Goal: Information Seeking & Learning: Learn about a topic

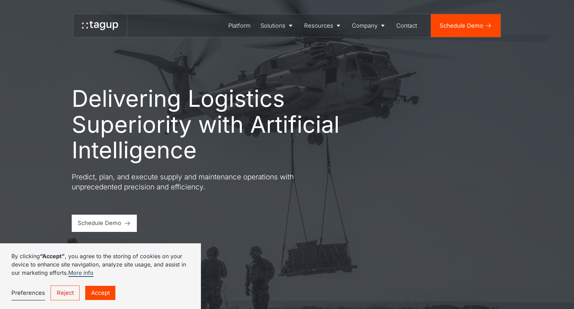
drag, startPoint x: 209, startPoint y: 189, endPoint x: 163, endPoint y: 182, distance: 46.9
click at [163, 182] on p "Predict, plan, and execute supply and maintenance operations with unprecedented…" at bounding box center [196, 182] width 249 height 20
click at [72, 278] on link "Reject" at bounding box center [65, 293] width 29 height 15
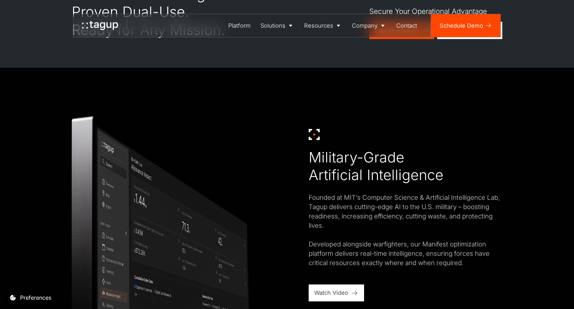
scroll to position [376, 0]
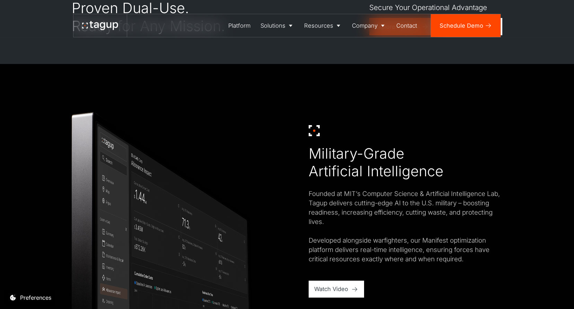
click at [219, 229] on img at bounding box center [181, 229] width 218 height 273
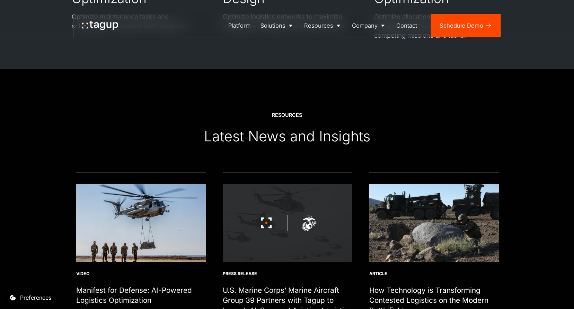
scroll to position [2244, 0]
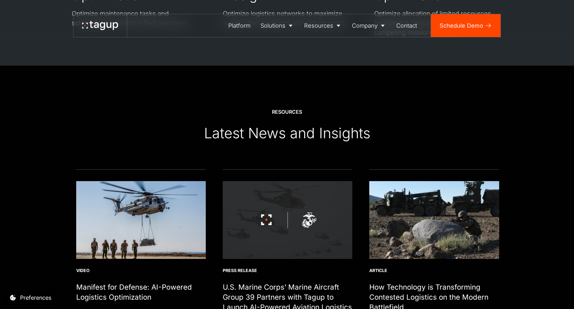
click at [163, 187] on article "Read more Video Manifest for Defense: AI-Powered Logistics Optimization Defense…" at bounding box center [140, 265] width 129 height 191
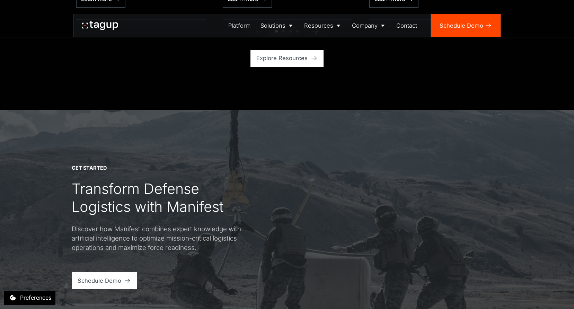
scroll to position [2597, 0]
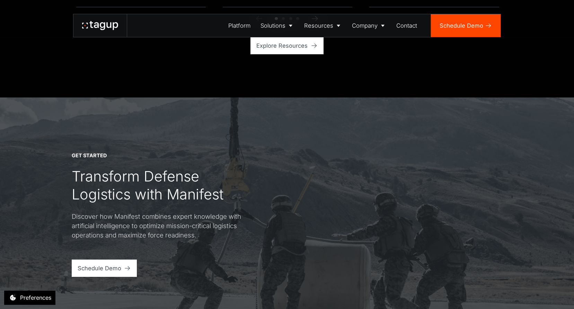
drag, startPoint x: 364, startPoint y: 71, endPoint x: 541, endPoint y: 64, distance: 177.7
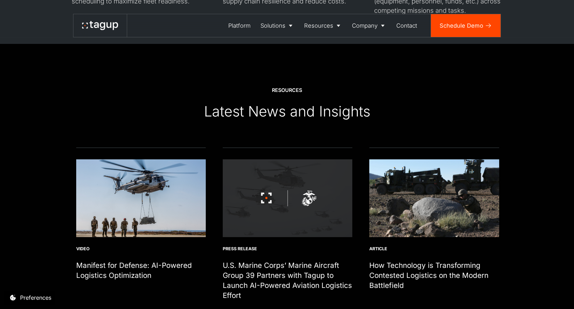
scroll to position [2229, 0]
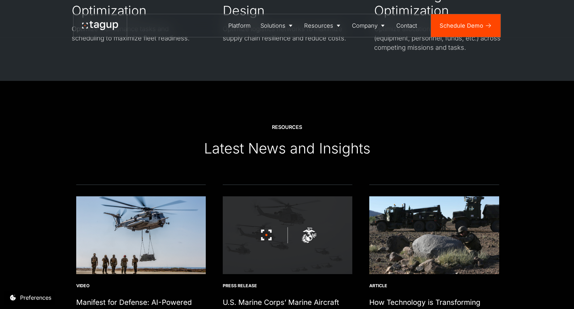
drag, startPoint x: 189, startPoint y: 128, endPoint x: 508, endPoint y: 134, distance: 318.9
click at [508, 134] on div "Resources Latest News and Insights Read more Video Manifest for Defense: AI-Pow…" at bounding box center [286, 273] width 545 height 385
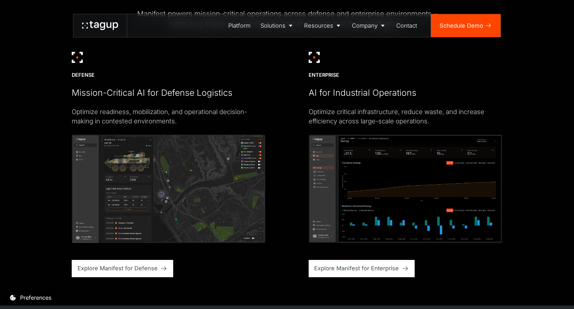
scroll to position [1724, 0]
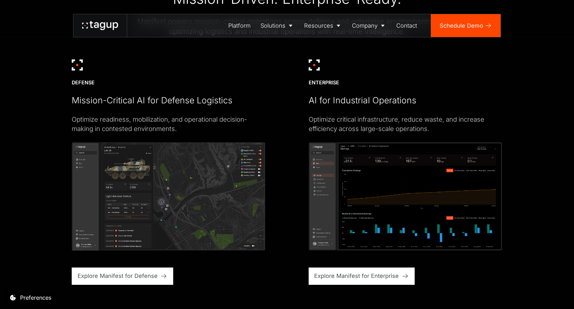
click at [49, 209] on div "APPLICATIONS Mission-Driven. Enterprise-Ready. Manifest powers mission-critical…" at bounding box center [286, 130] width 545 height 368
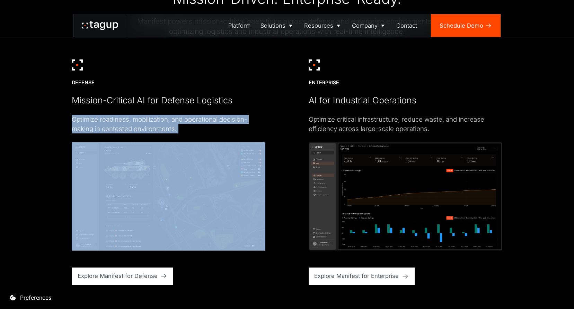
drag, startPoint x: 49, startPoint y: 209, endPoint x: 45, endPoint y: 215, distance: 7.0
click at [45, 215] on div "APPLICATIONS Mission-Driven. Enterprise-Ready. Manifest powers mission-critical…" at bounding box center [286, 130] width 545 height 368
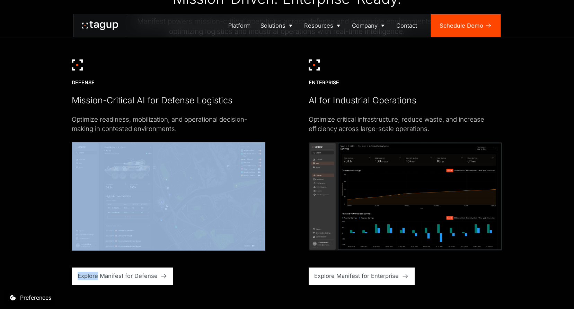
click at [45, 215] on div "APPLICATIONS Mission-Driven. Enterprise-Ready. Manifest powers mission-critical…" at bounding box center [286, 130] width 545 height 368
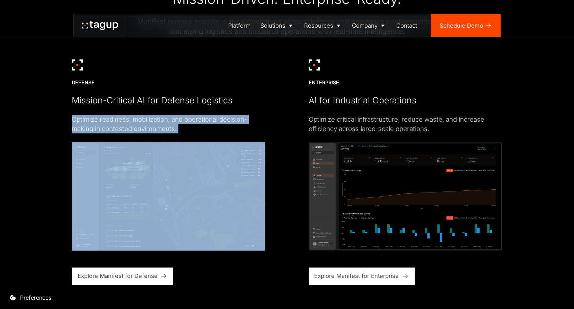
click at [33, 232] on div "APPLICATIONS Mission-Driven. Enterprise-Ready. Manifest powers mission-critical…" at bounding box center [286, 130] width 545 height 368
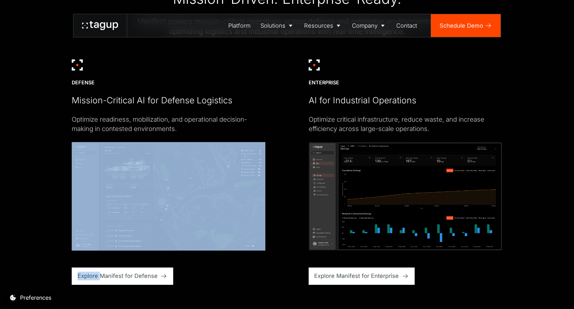
click at [33, 232] on div "APPLICATIONS Mission-Driven. Enterprise-Ready. Manifest powers mission-critical…" at bounding box center [286, 130] width 545 height 368
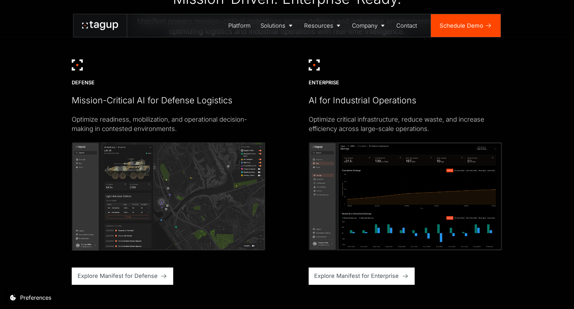
click at [523, 173] on div "APPLICATIONS Mission-Driven. Enterprise-Ready. Manifest powers mission-critical…" at bounding box center [286, 130] width 545 height 368
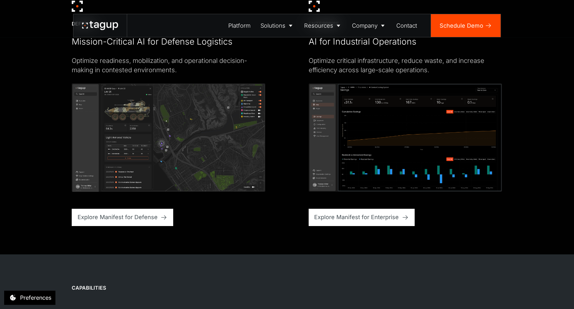
scroll to position [1780, 0]
